Goal: Navigation & Orientation: Find specific page/section

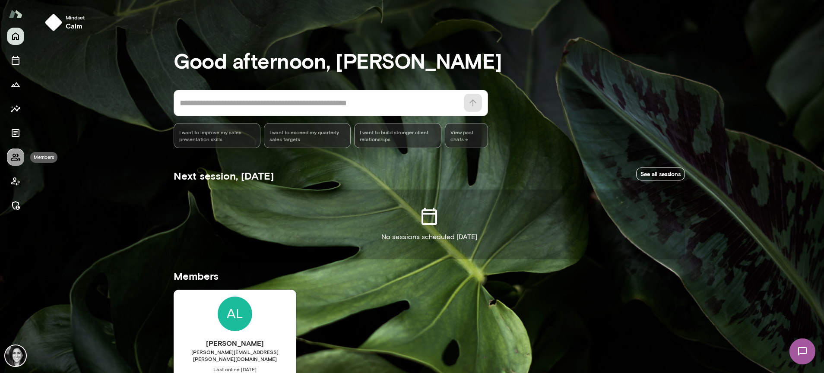
click at [8, 158] on button "Members" at bounding box center [15, 157] width 17 height 17
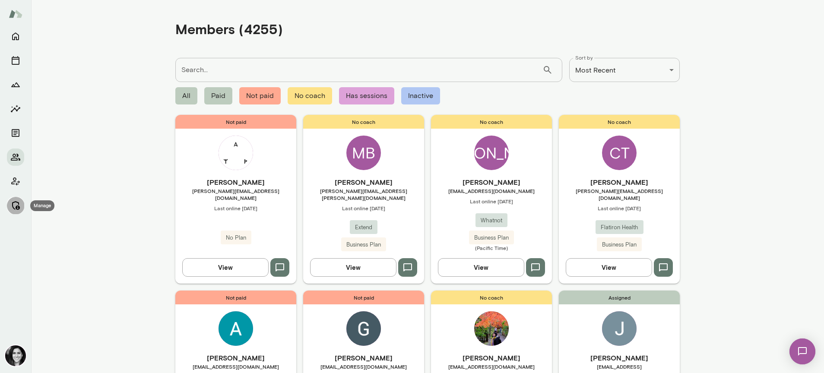
click at [16, 209] on icon "Manage" at bounding box center [15, 205] width 10 height 10
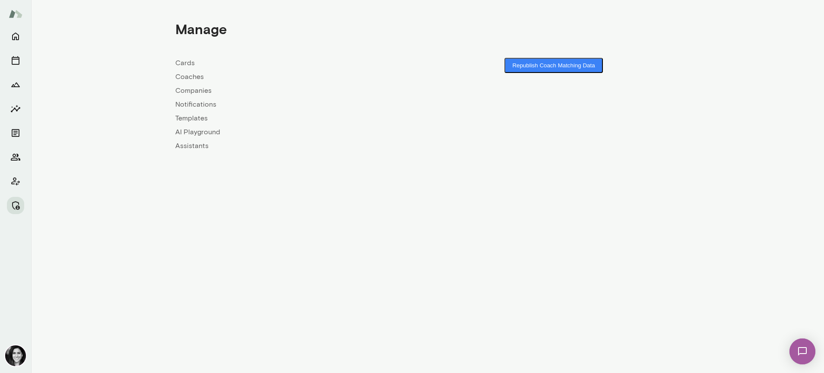
click at [187, 79] on link "Coaches" at bounding box center [301, 77] width 252 height 10
